Goal: Task Accomplishment & Management: Manage account settings

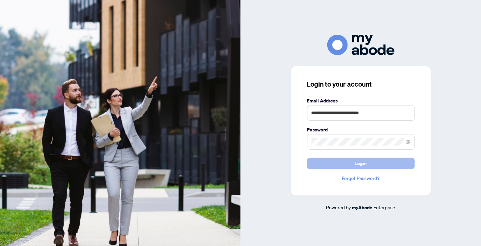
click at [327, 167] on button "Login" at bounding box center [361, 162] width 108 height 11
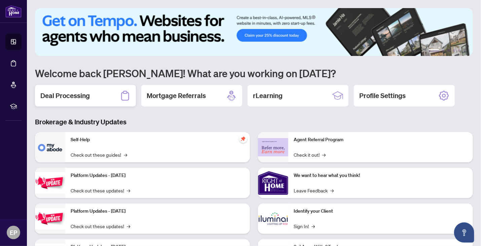
click at [60, 98] on h2 "Deal Processing" at bounding box center [64, 95] width 49 height 9
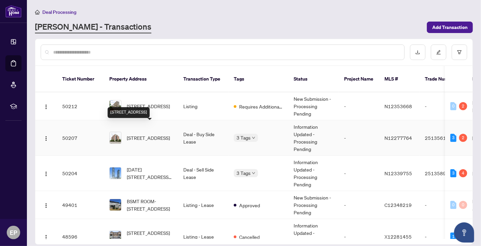
click at [143, 134] on span "[STREET_ADDRESS]" at bounding box center [148, 137] width 43 height 7
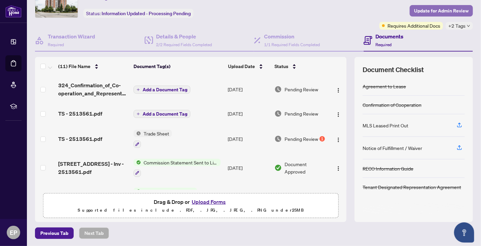
click at [442, 10] on span "Update for Admin Review" at bounding box center [441, 10] width 54 height 11
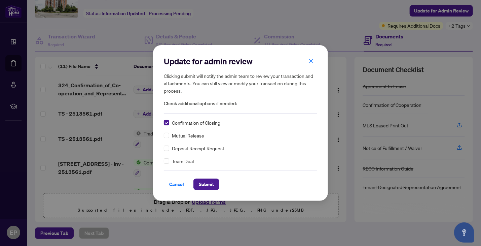
drag, startPoint x: 213, startPoint y: 186, endPoint x: 223, endPoint y: 189, distance: 9.9
click at [213, 185] on span "Submit" at bounding box center [206, 184] width 15 height 11
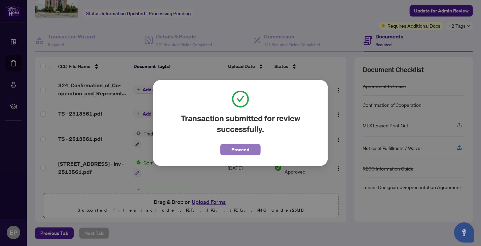
click at [233, 153] on span "Proceed" at bounding box center [241, 149] width 18 height 11
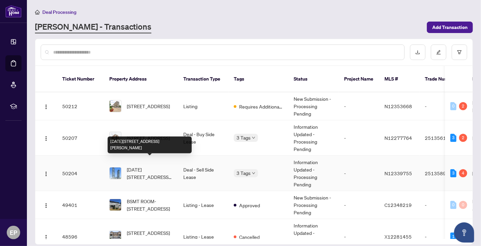
click at [164, 171] on span "[DATE][STREET_ADDRESS][PERSON_NAME]" at bounding box center [150, 173] width 46 height 15
